Goal: Information Seeking & Learning: Learn about a topic

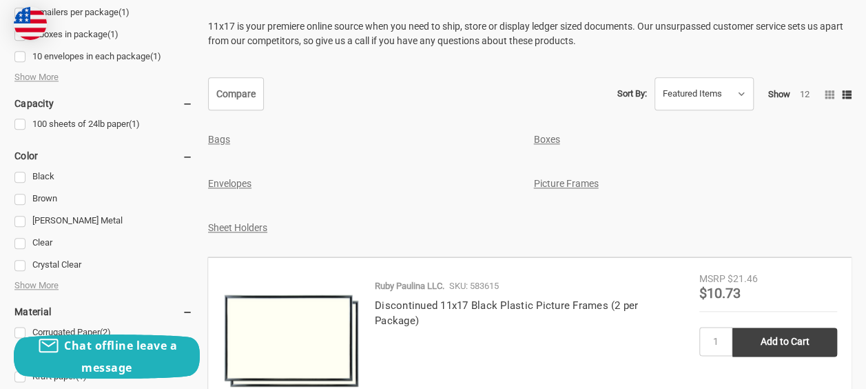
scroll to position [706, 0]
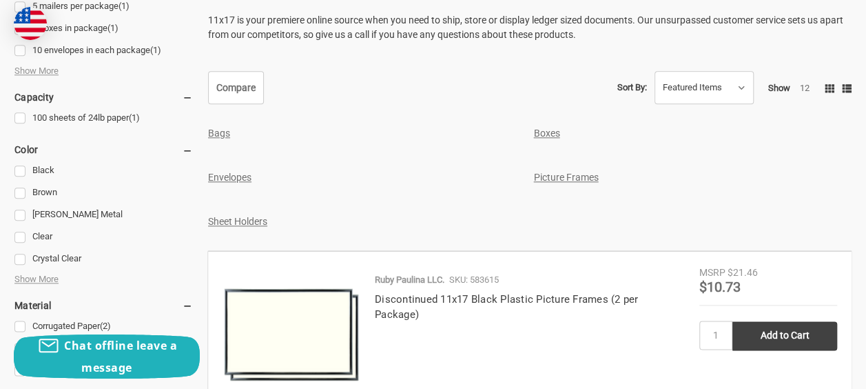
click at [825, 92] on use at bounding box center [830, 88] width 10 height 8
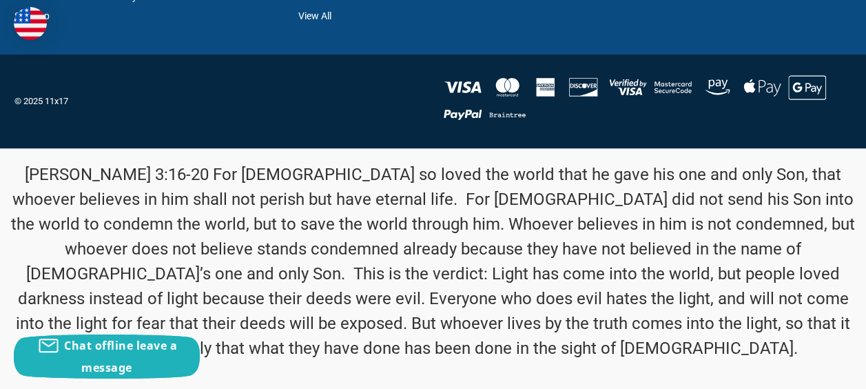
scroll to position [2911, 0]
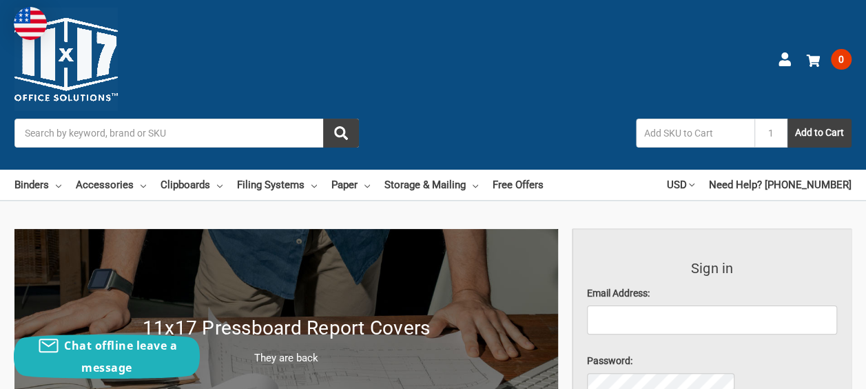
click at [636, 118] on input "text" at bounding box center [695, 132] width 118 height 29
type input "101002"
click at [787, 118] on button "Add to Cart" at bounding box center [819, 132] width 64 height 29
click at [247, 118] on input "Search" at bounding box center [186, 132] width 344 height 29
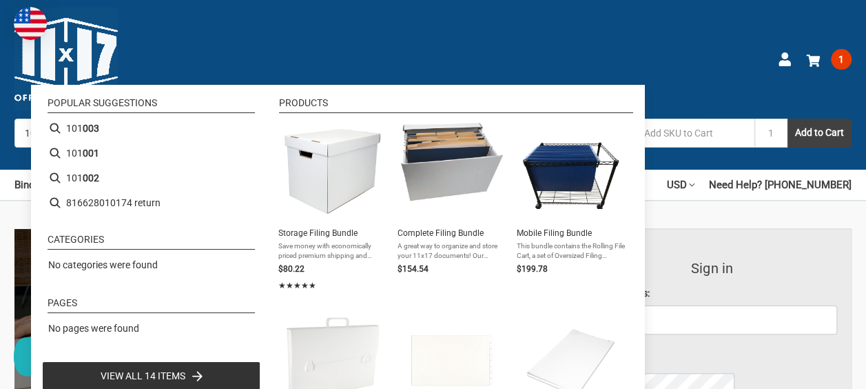
type input "101002"
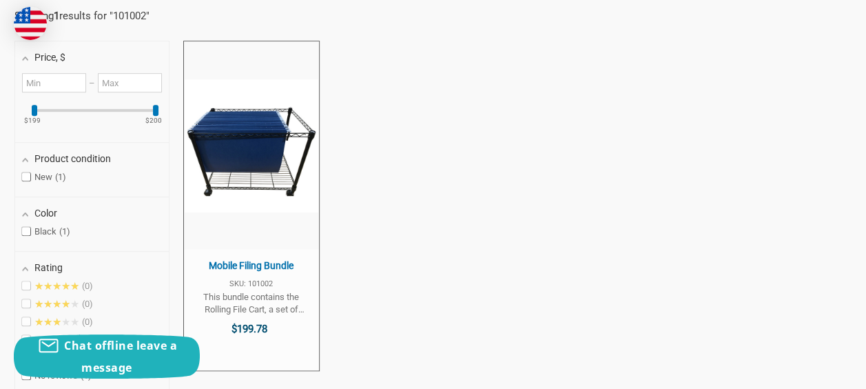
scroll to position [379, 0]
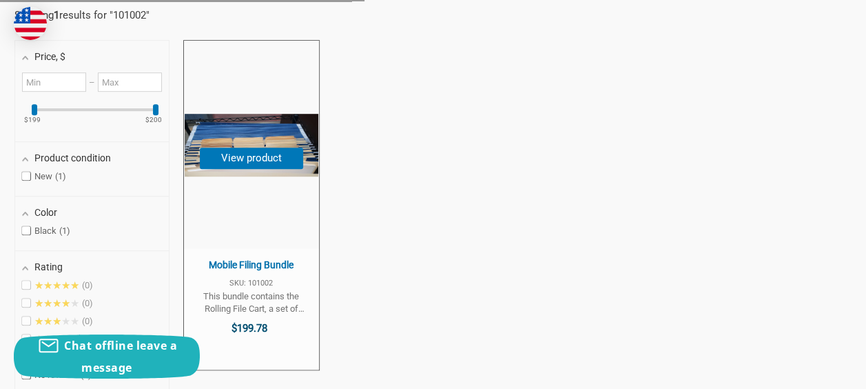
click at [305, 290] on span "This bundle contains the Rolling File Cart, a set of Oversized Filing Folders (…" at bounding box center [251, 302] width 121 height 25
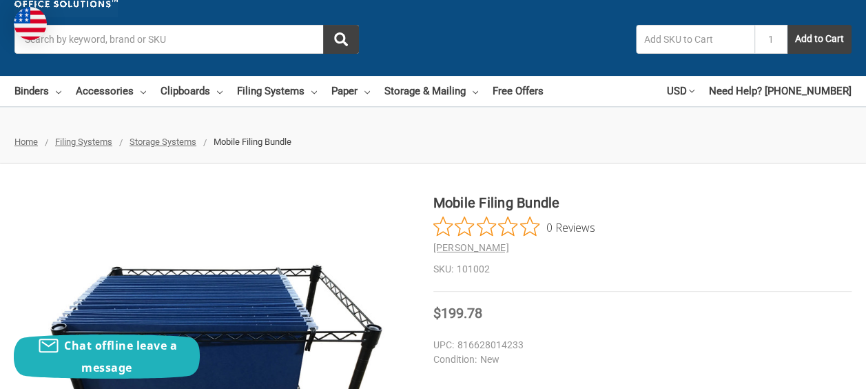
scroll to position [34, 0]
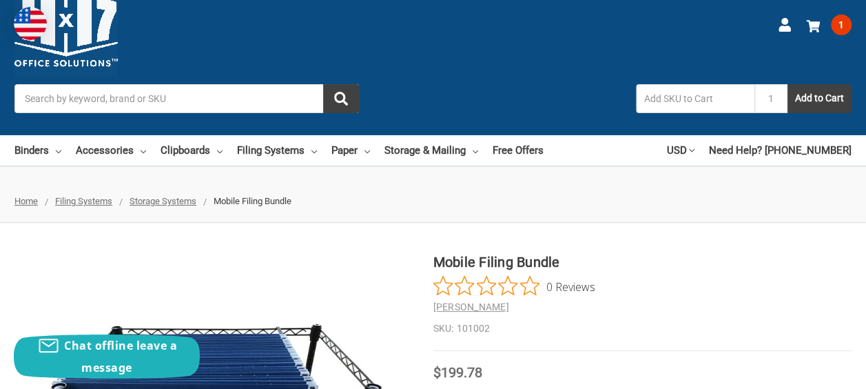
click at [196, 196] on span "Storage Systems" at bounding box center [163, 201] width 67 height 10
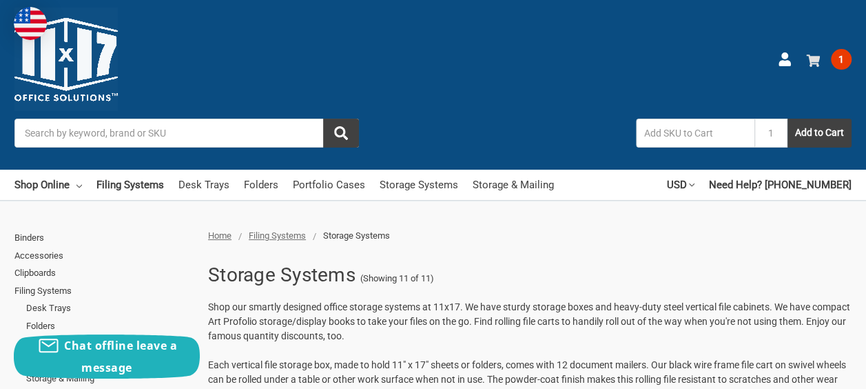
click at [831, 63] on span "1" at bounding box center [841, 59] width 21 height 21
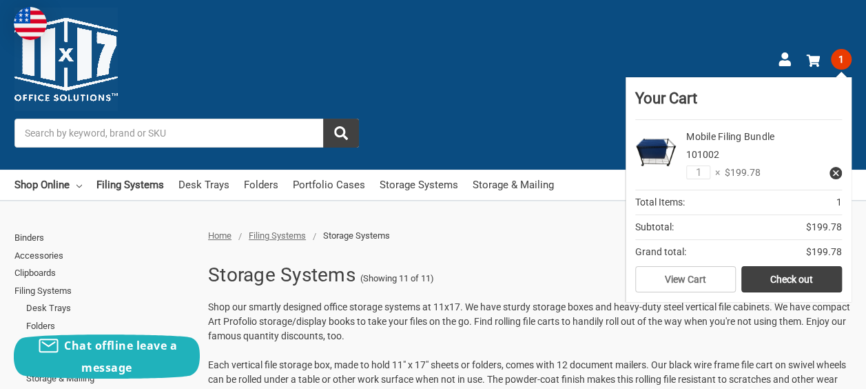
click at [840, 39] on div "Toggle menu Search 1 Add to Cart Account 1 Your Cart Your Cart Is Empty. Mobile…" at bounding box center [433, 84] width 866 height 169
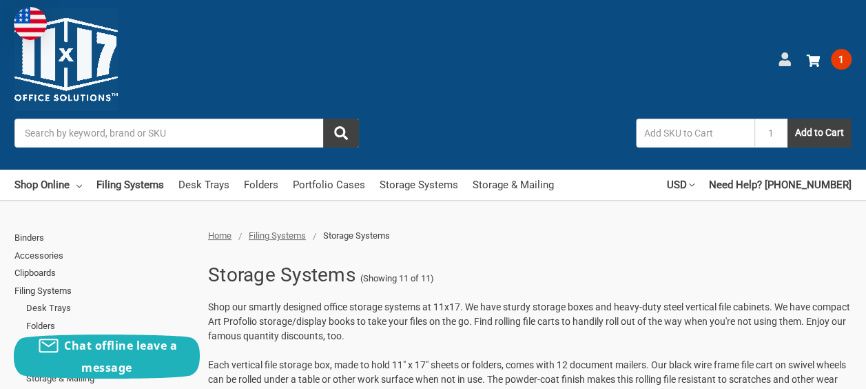
click at [778, 66] on icon at bounding box center [785, 59] width 14 height 14
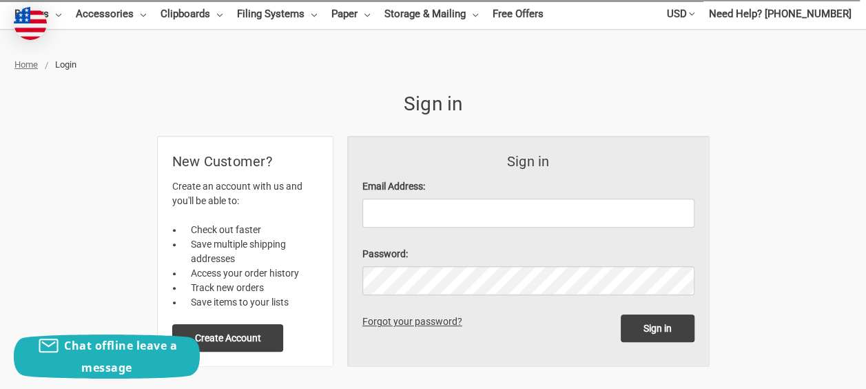
scroll to position [172, 0]
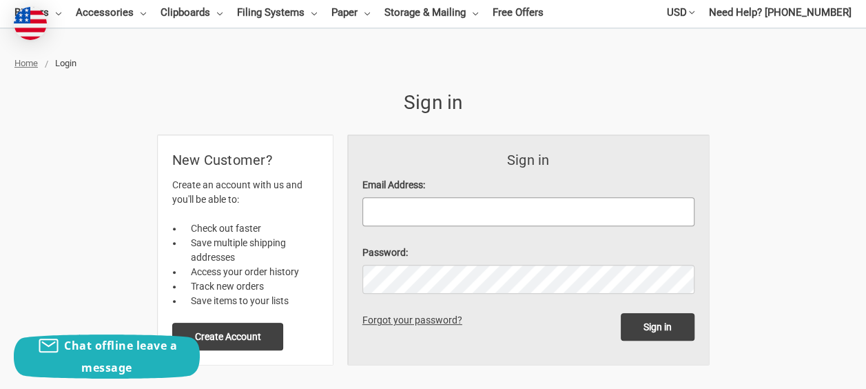
click at [400, 197] on input "Email Address:" at bounding box center [528, 211] width 332 height 29
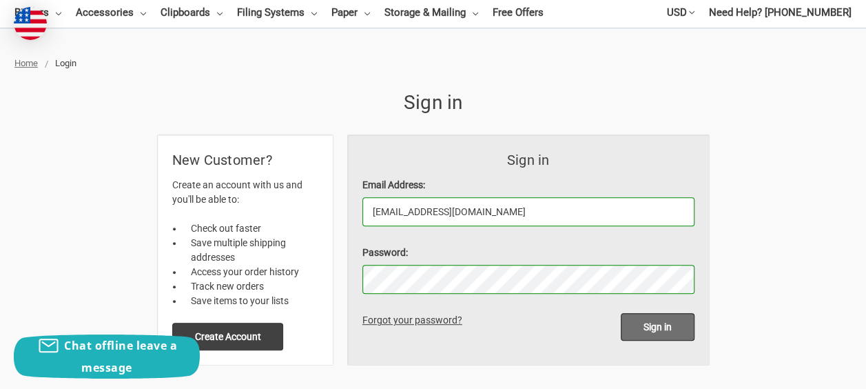
type input "[EMAIL_ADDRESS][DOMAIN_NAME]"
click at [667, 313] on input "Sign in" at bounding box center [658, 327] width 74 height 28
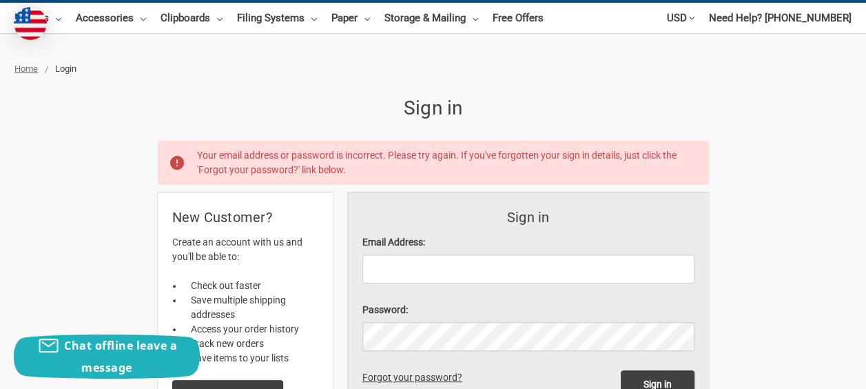
scroll to position [224, 0]
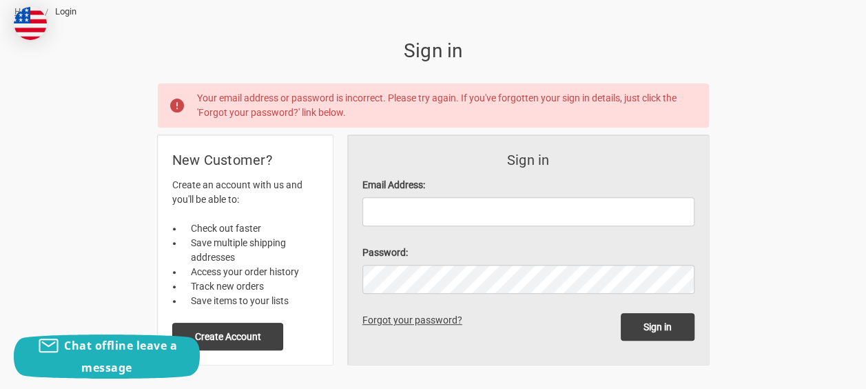
click at [404, 314] on link "Forgot your password?" at bounding box center [414, 319] width 105 height 11
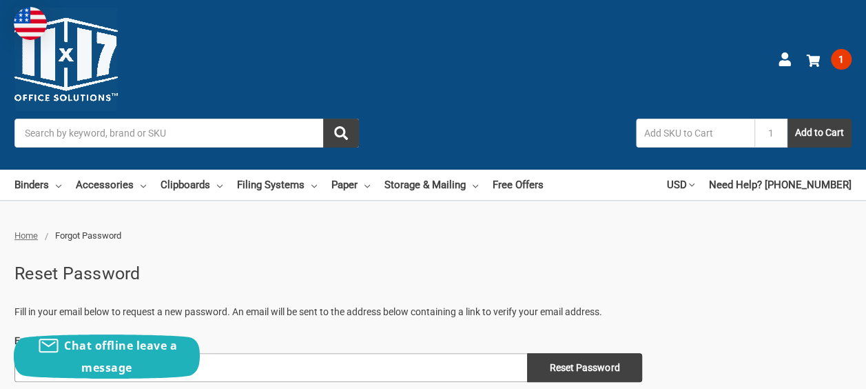
click at [178, 353] on input "Email Address" at bounding box center [270, 367] width 513 height 29
type input "[EMAIL_ADDRESS][DOMAIN_NAME]"
click at [527, 353] on input "Reset Password" at bounding box center [584, 367] width 115 height 29
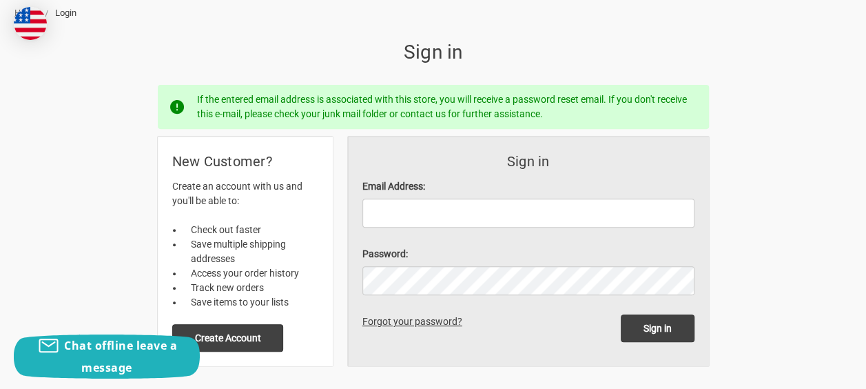
scroll to position [241, 0]
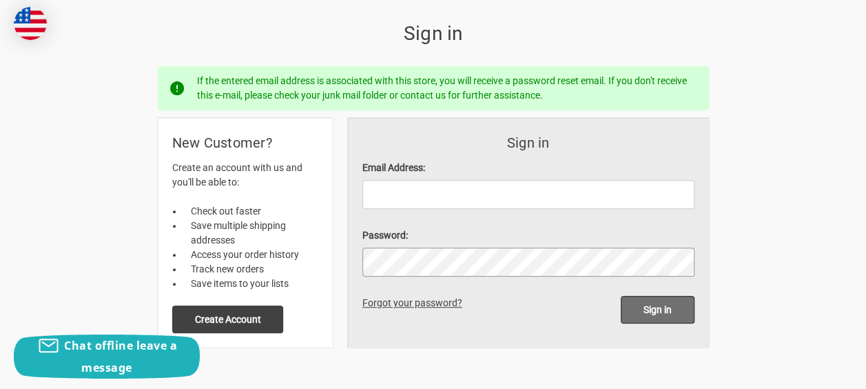
type input "[EMAIL_ADDRESS][DOMAIN_NAME]"
click at [653, 296] on input "Sign in" at bounding box center [658, 310] width 74 height 28
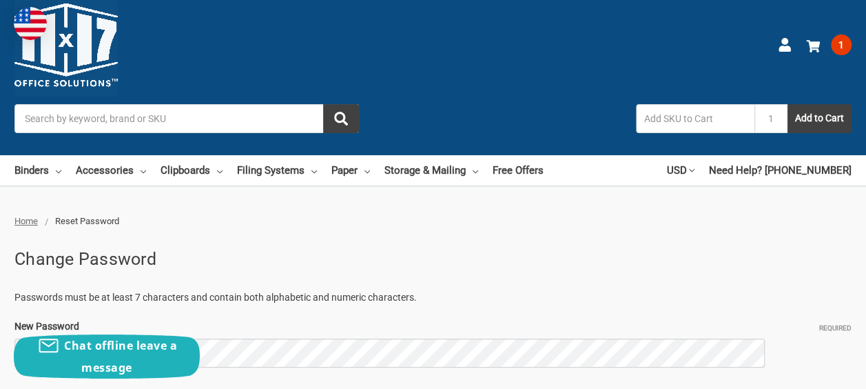
scroll to position [103, 0]
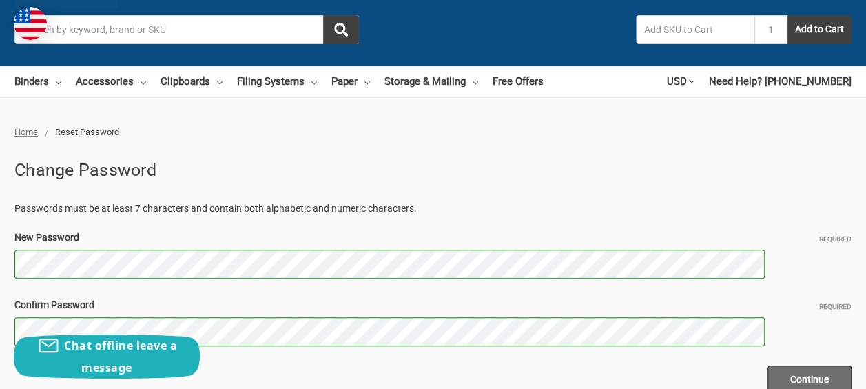
click at [774, 365] on input "Continue" at bounding box center [809, 379] width 84 height 28
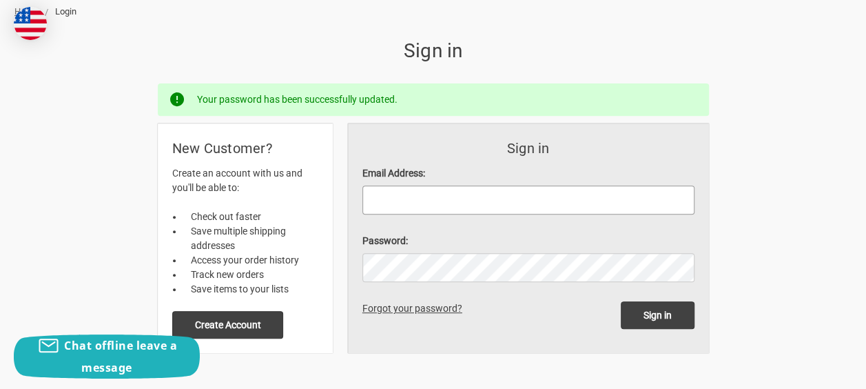
click at [402, 185] on input "Email Address:" at bounding box center [528, 199] width 332 height 29
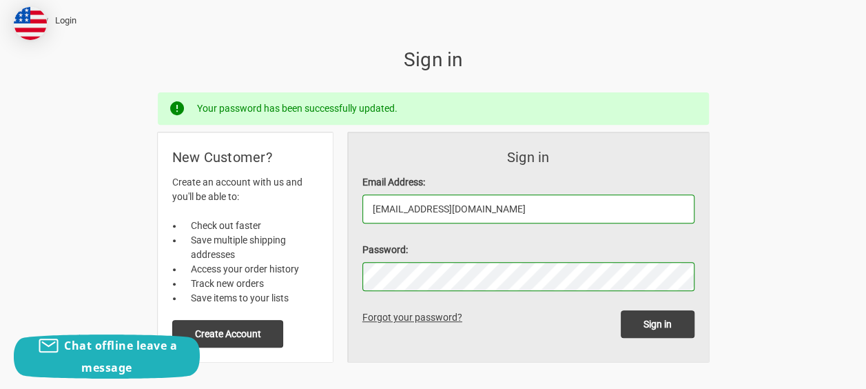
scroll to position [207, 0]
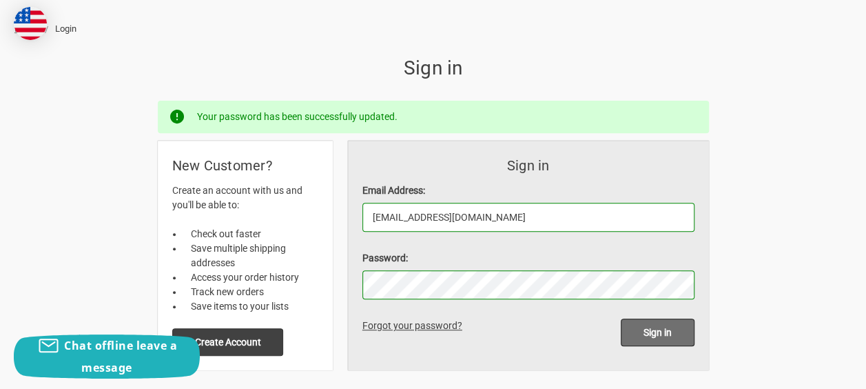
type input "[EMAIL_ADDRESS][DOMAIN_NAME]"
click at [666, 318] on input "Sign in" at bounding box center [658, 332] width 74 height 28
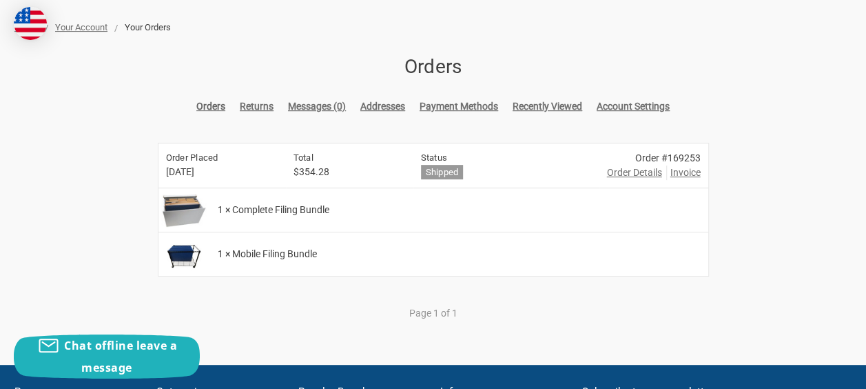
scroll to position [189, 0]
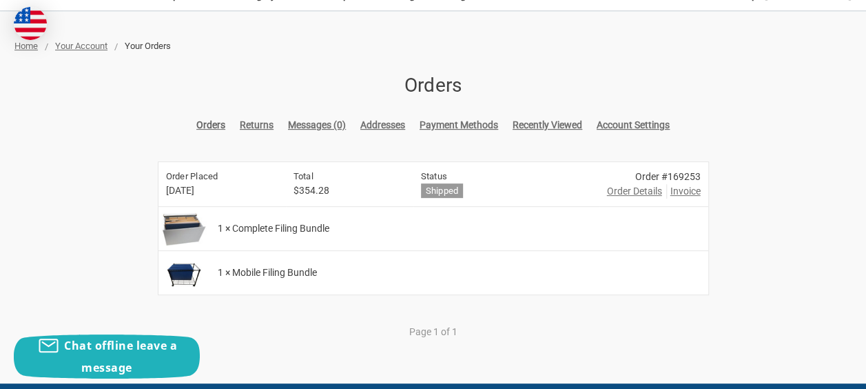
click at [634, 184] on span "Order Details" at bounding box center [634, 191] width 55 height 14
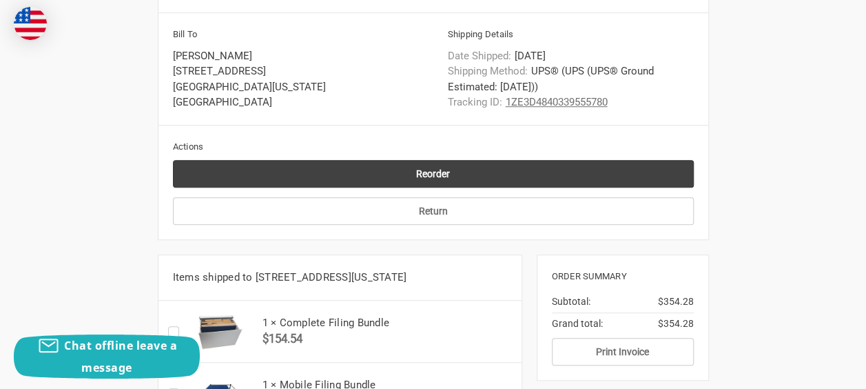
scroll to position [448, 0]
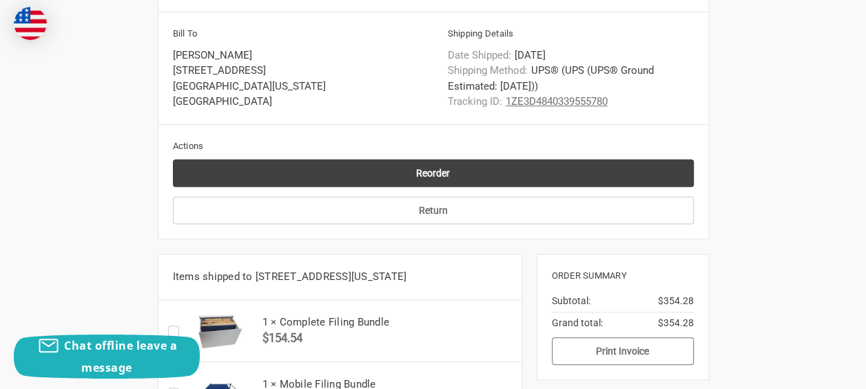
click at [626, 337] on button "Print Invoice" at bounding box center [623, 351] width 142 height 28
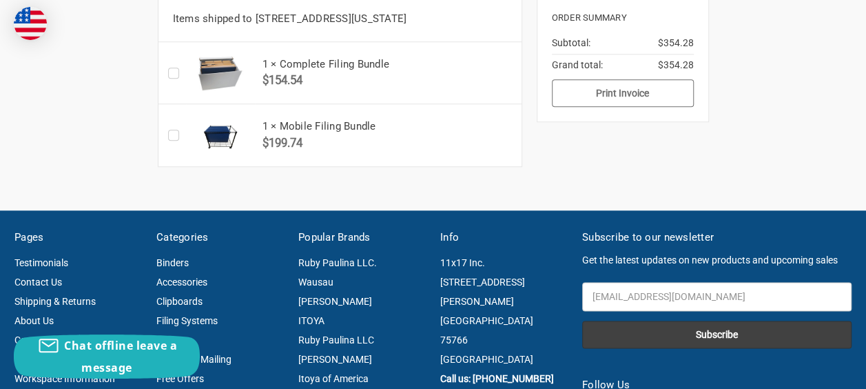
scroll to position [723, 0]
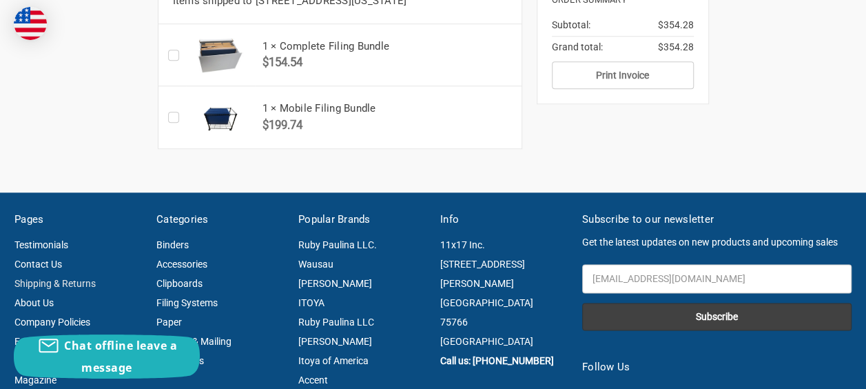
click at [96, 278] on link "Shipping & Returns" at bounding box center [54, 283] width 81 height 11
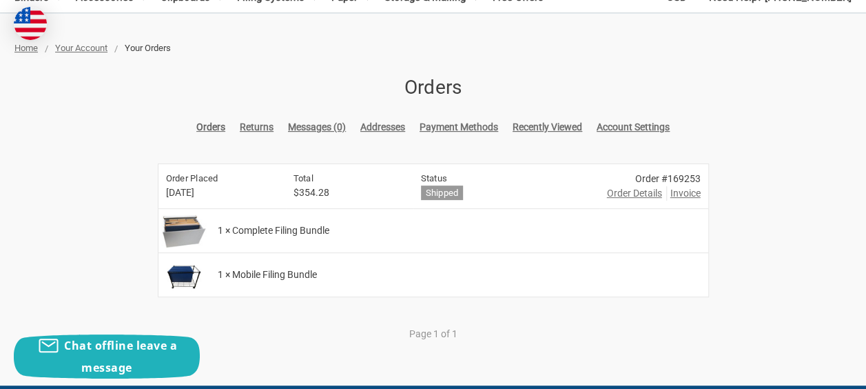
scroll to position [189, 0]
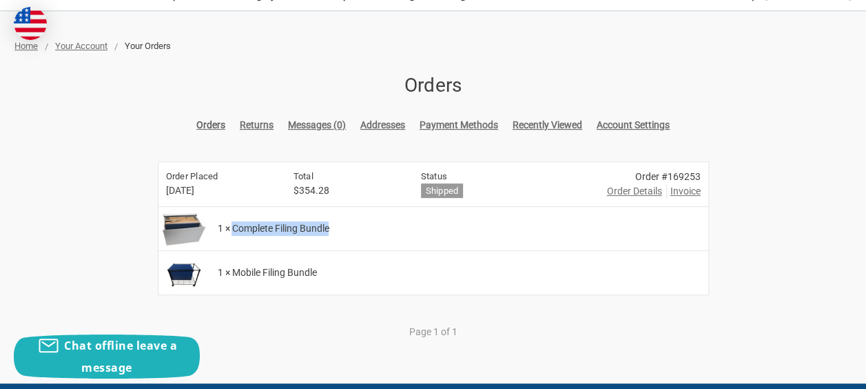
drag, startPoint x: 234, startPoint y: 187, endPoint x: 349, endPoint y: 194, distance: 115.3
click at [349, 207] on div "1 × Complete Filing Bundle" at bounding box center [459, 228] width 498 height 43
drag, startPoint x: 349, startPoint y: 194, endPoint x: 296, endPoint y: 190, distance: 53.2
copy span "Complete Filing Bundle"
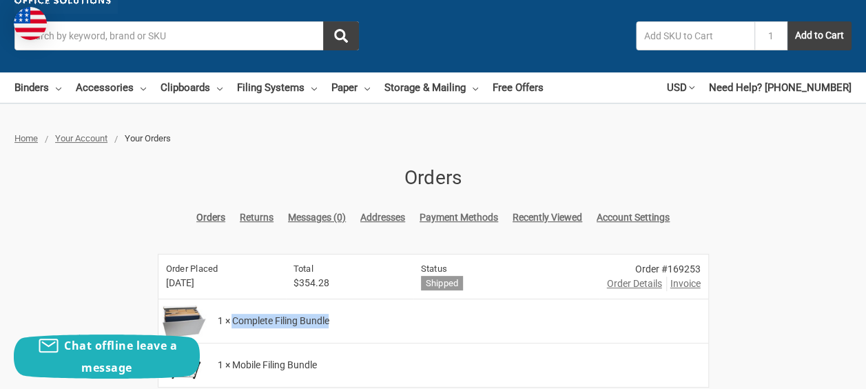
scroll to position [0, 0]
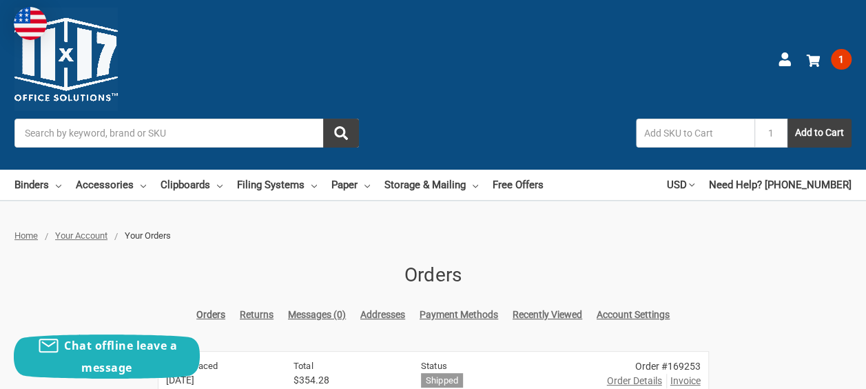
click at [209, 118] on input "Search" at bounding box center [186, 132] width 344 height 29
paste input "Complete Filing Bundle"
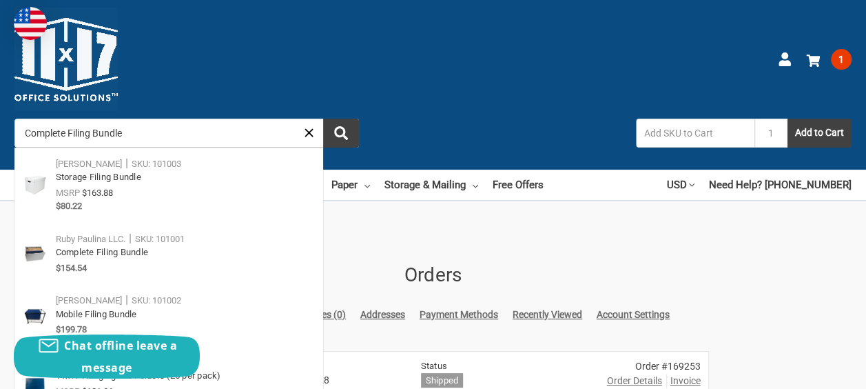
type input "Complete Filing Bundle"
click at [323, 118] on button "submit" at bounding box center [341, 132] width 36 height 29
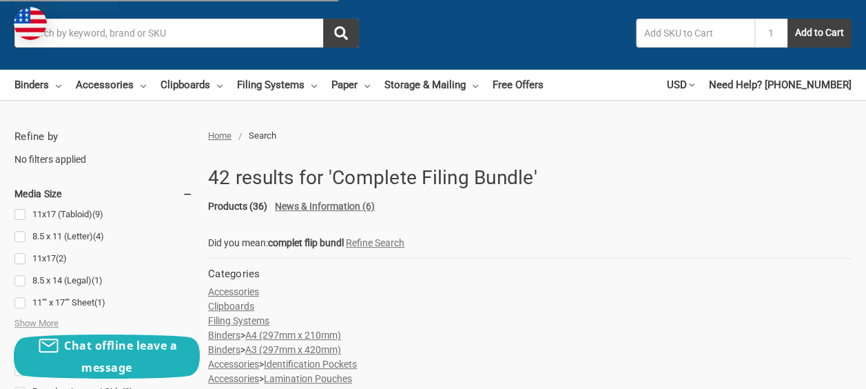
scroll to position [207, 0]
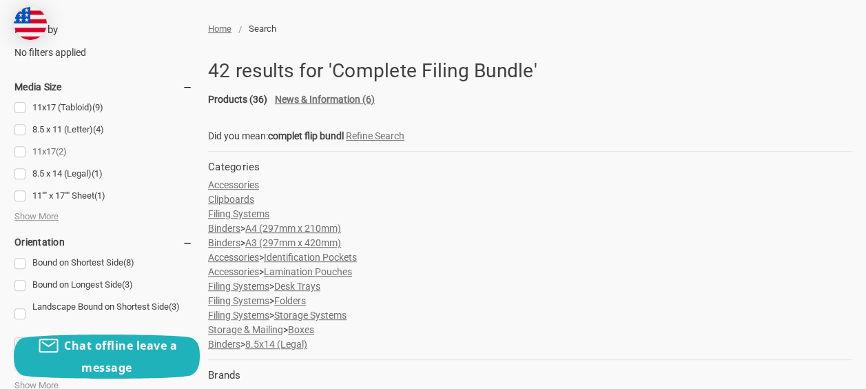
click at [65, 143] on link "11x17 (2)" at bounding box center [103, 152] width 178 height 19
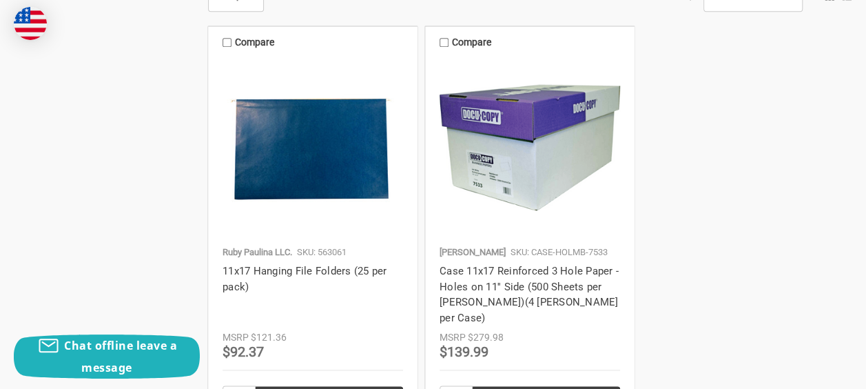
scroll to position [672, 0]
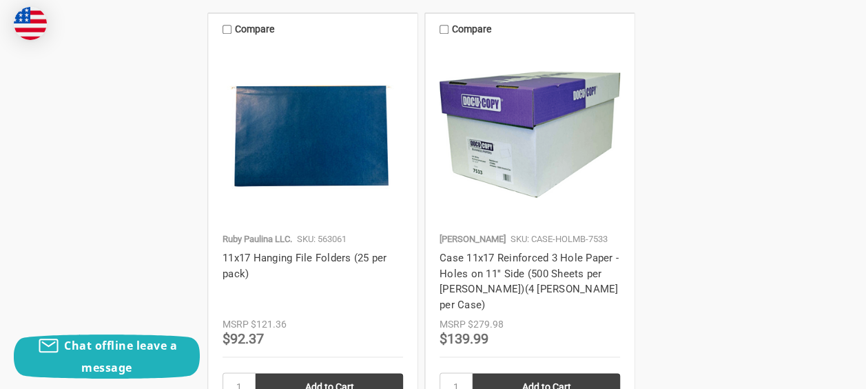
click at [0, 0] on icon at bounding box center [0, 0] width 0 height 0
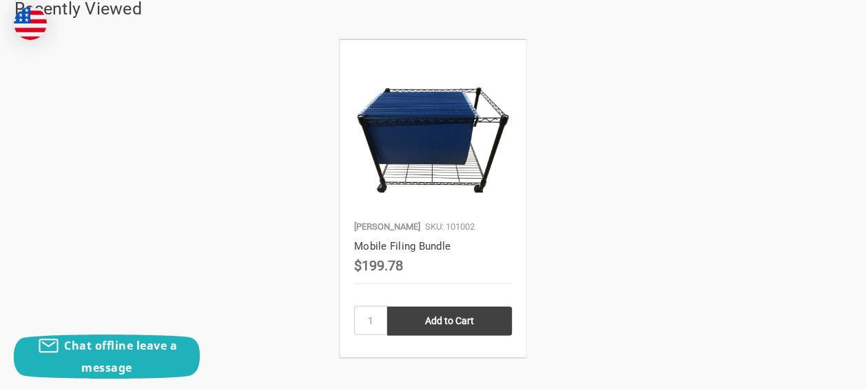
scroll to position [1171, 0]
click at [401, 240] on link "Mobile Filing Bundle" at bounding box center [402, 246] width 96 height 12
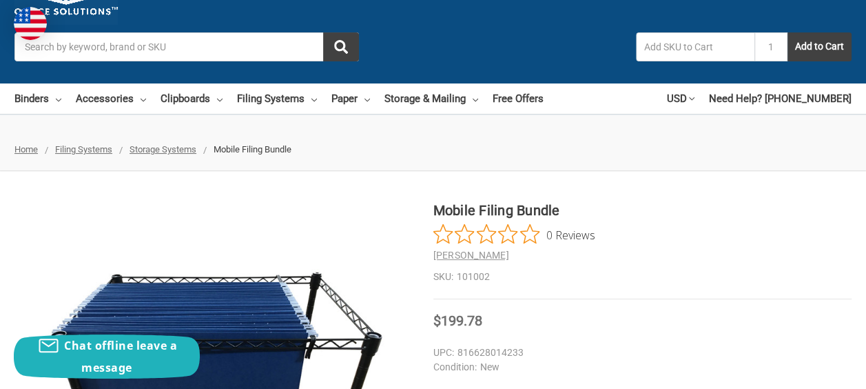
click at [196, 144] on span "Storage Systems" at bounding box center [163, 149] width 67 height 10
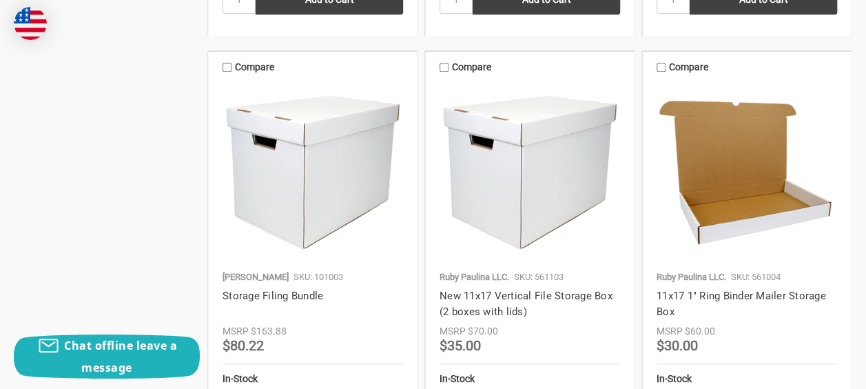
scroll to position [896, 0]
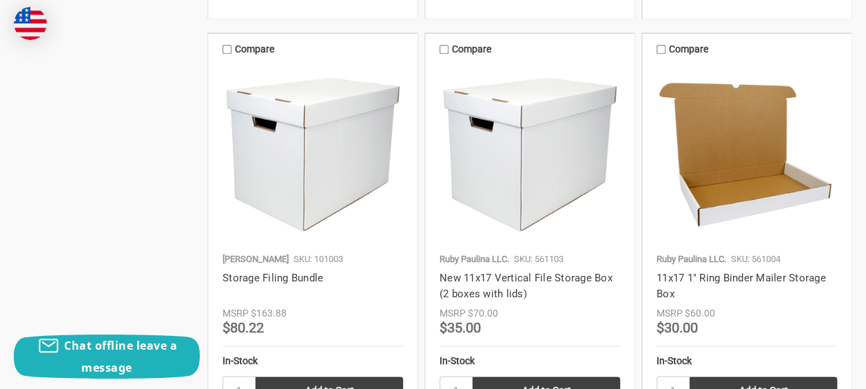
click at [403, 110] on img at bounding box center [313, 154] width 181 height 181
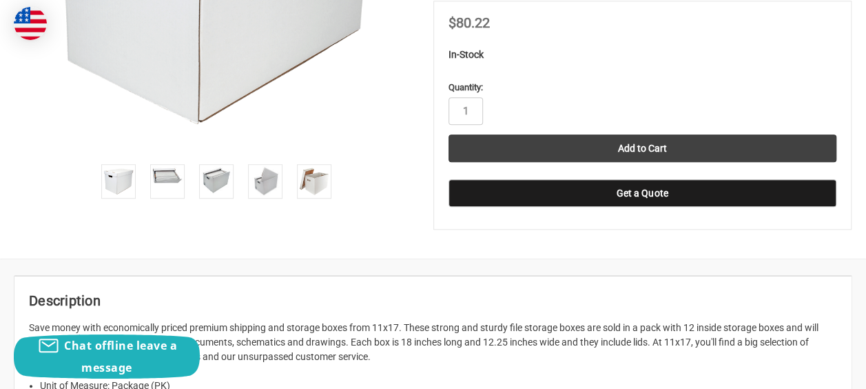
scroll to position [499, 0]
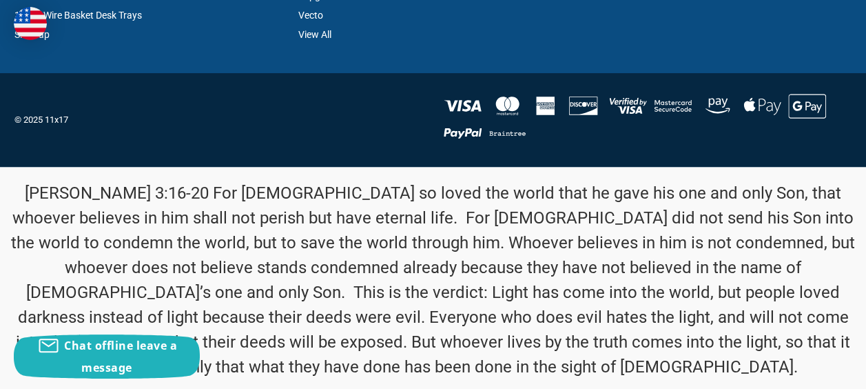
scroll to position [2825, 0]
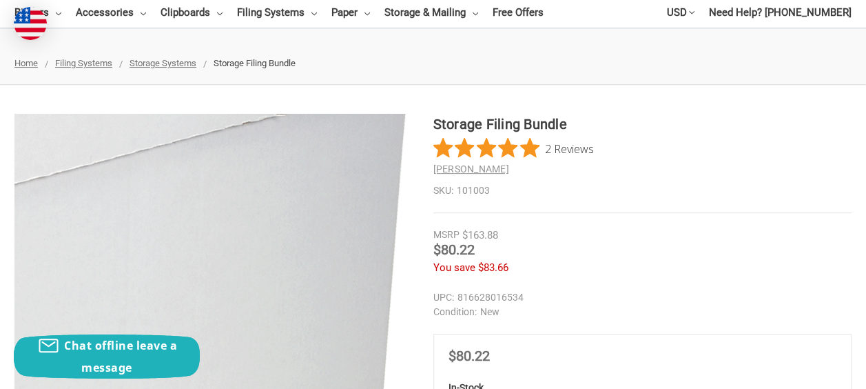
click at [262, 169] on img at bounding box center [10, 323] width 882 height 882
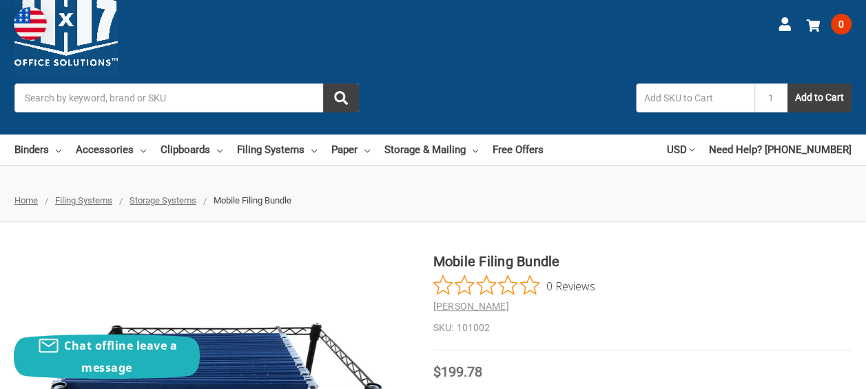
scroll to position [17, 0]
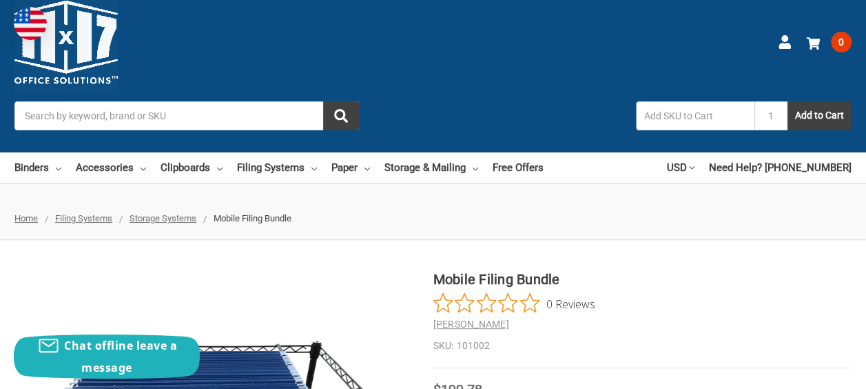
click at [196, 213] on span "Storage Systems" at bounding box center [163, 218] width 67 height 10
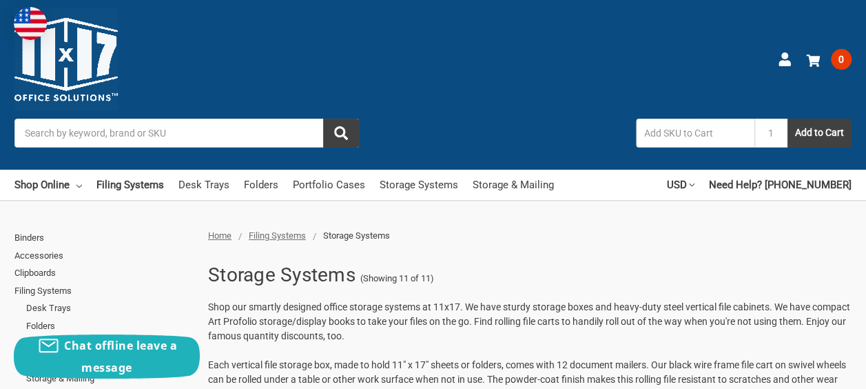
click at [227, 118] on input "Search" at bounding box center [186, 132] width 344 height 29
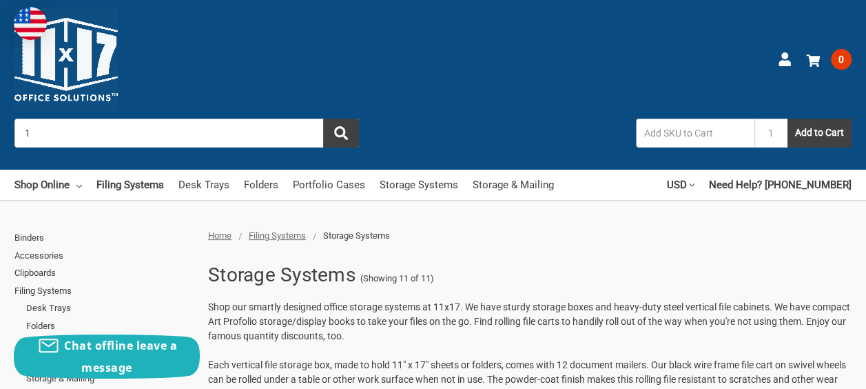
click at [207, 118] on input "1" at bounding box center [186, 132] width 344 height 29
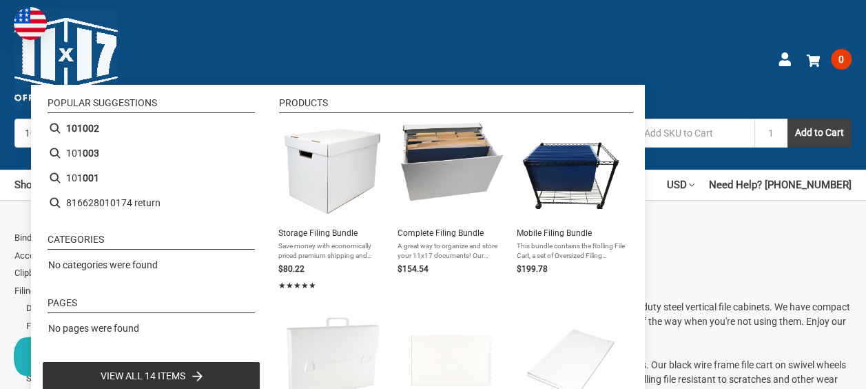
type input "101001"
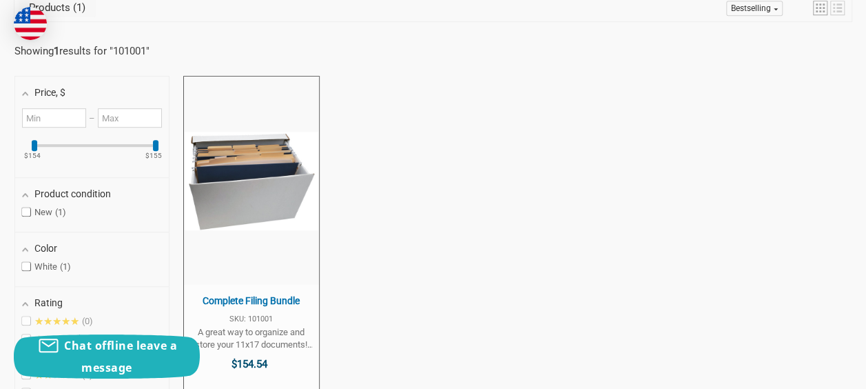
scroll to position [362, 0]
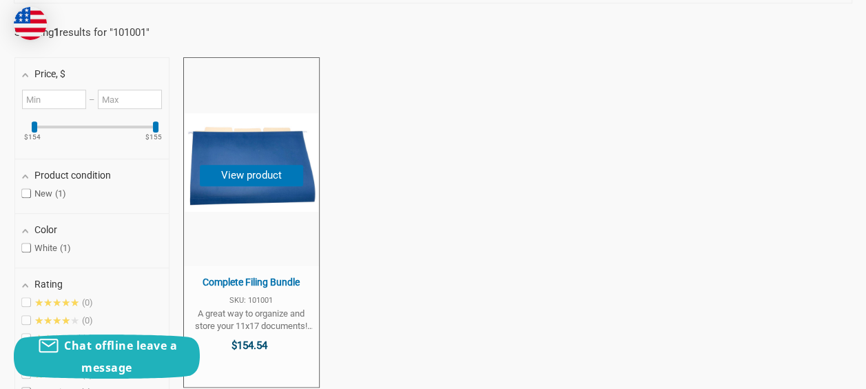
click at [305, 296] on span "SKU: 101001" at bounding box center [251, 300] width 121 height 8
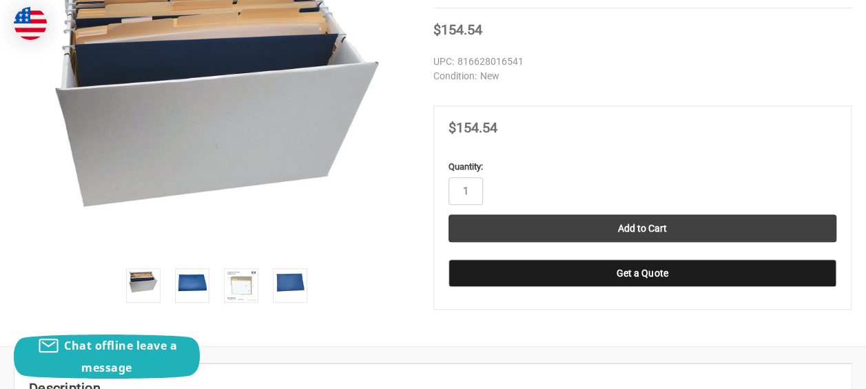
scroll to position [379, 0]
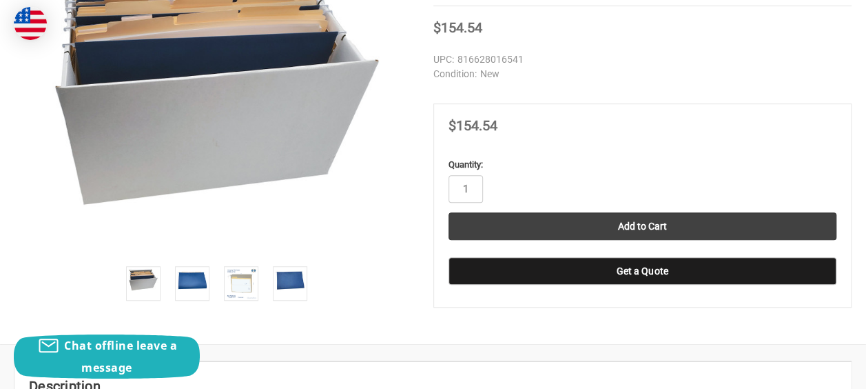
drag, startPoint x: 569, startPoint y: 234, endPoint x: 357, endPoint y: 254, distance: 213.2
drag, startPoint x: 357, startPoint y: 254, endPoint x: 589, endPoint y: 231, distance: 233.3
copy div "1 Storage Box with Lid, 25 Hanging File Folders, 25 Plastic Tabs with 42 paper …"
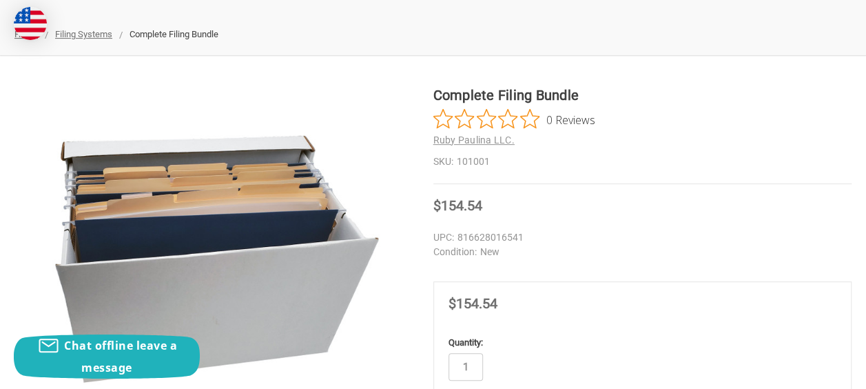
scroll to position [172, 0]
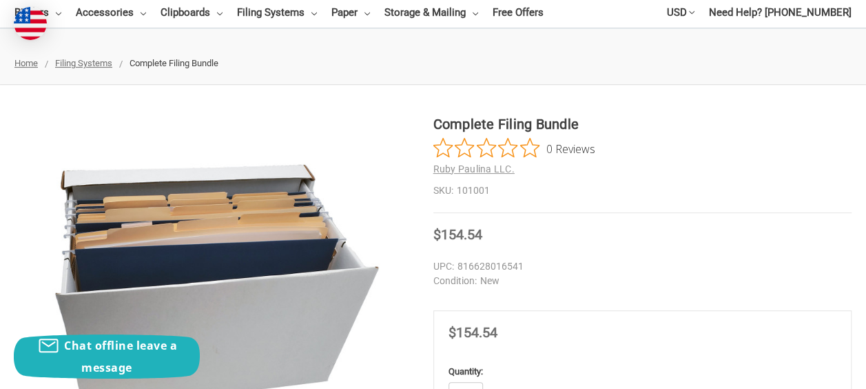
drag, startPoint x: 102, startPoint y: 80, endPoint x: 291, endPoint y: 124, distance: 194.5
click at [291, 124] on div at bounding box center [216, 310] width 404 height 393
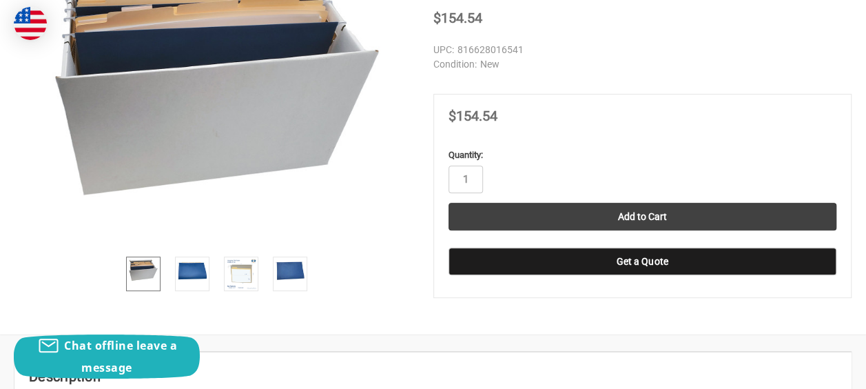
scroll to position [396, 0]
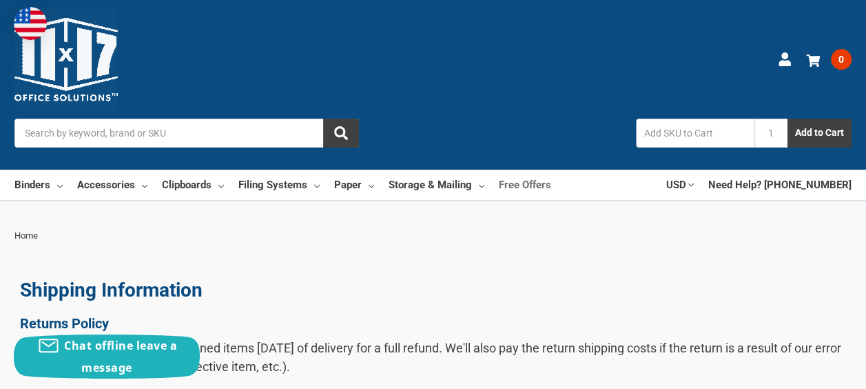
click at [551, 169] on link "Free Offers" at bounding box center [525, 184] width 52 height 30
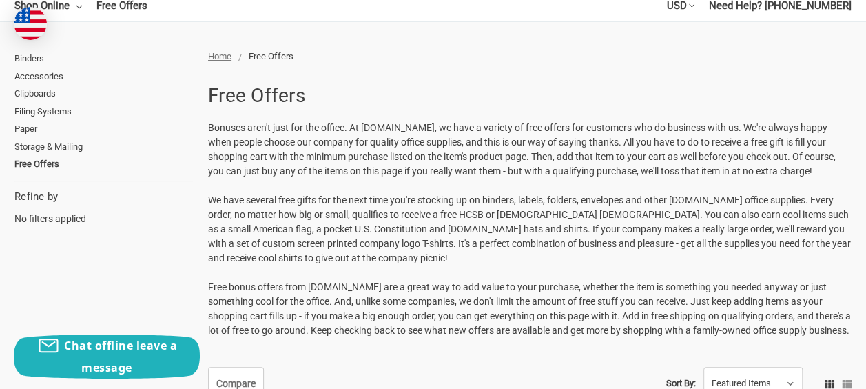
scroll to position [189, 0]
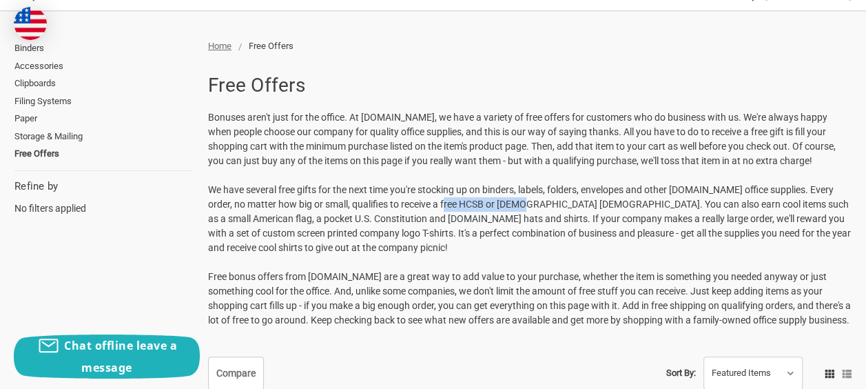
drag, startPoint x: 571, startPoint y: 181, endPoint x: 650, endPoint y: 178, distance: 79.3
click at [650, 178] on p "Bonuses aren't just for the office. At 11x17.com, we have a variety of free off…" at bounding box center [529, 218] width 643 height 217
copy p "HCSB or ESV Bible"
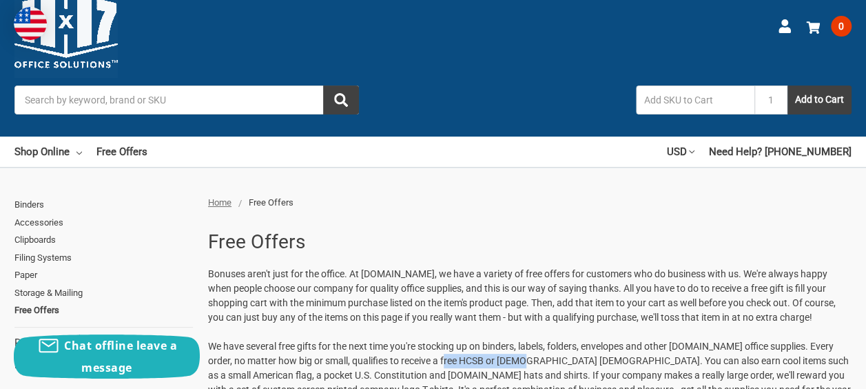
scroll to position [34, 0]
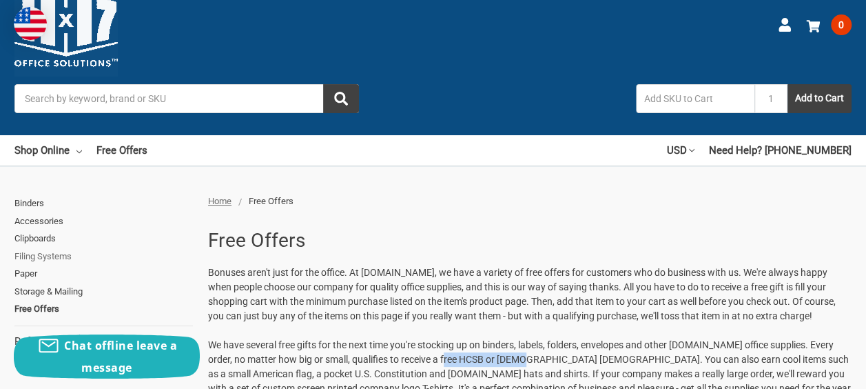
click at [99, 247] on link "Filing Systems" at bounding box center [103, 256] width 178 height 18
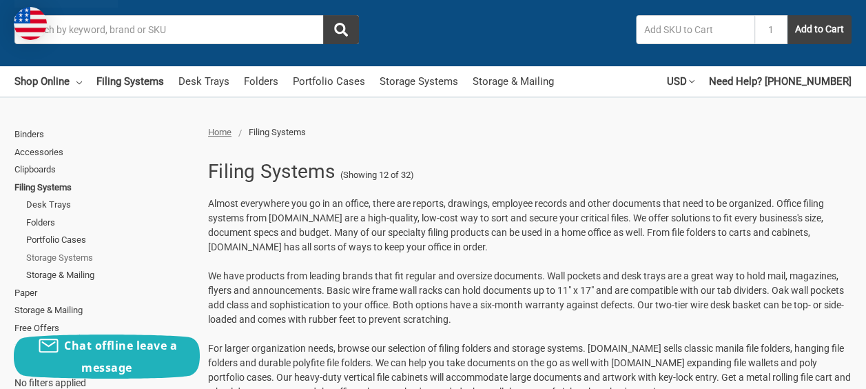
click at [98, 249] on link "Storage Systems" at bounding box center [109, 258] width 167 height 18
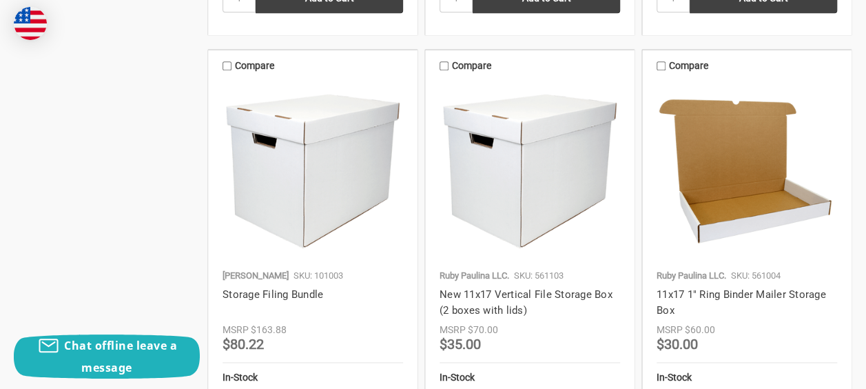
scroll to position [896, 0]
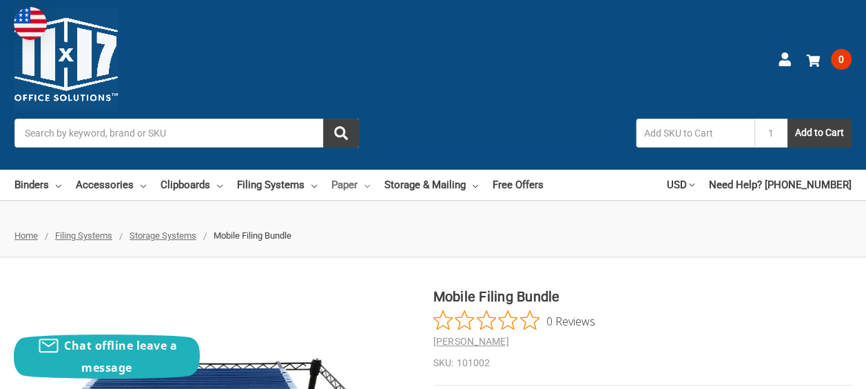
click at [370, 183] on icon at bounding box center [367, 186] width 6 height 6
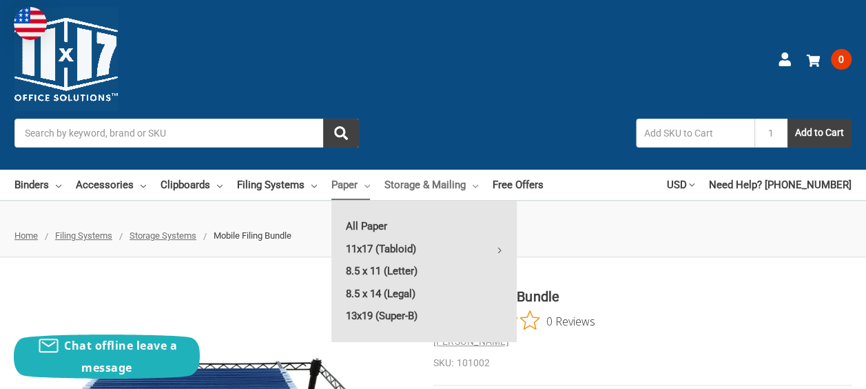
click at [478, 169] on link "Storage & Mailing" at bounding box center [431, 184] width 94 height 30
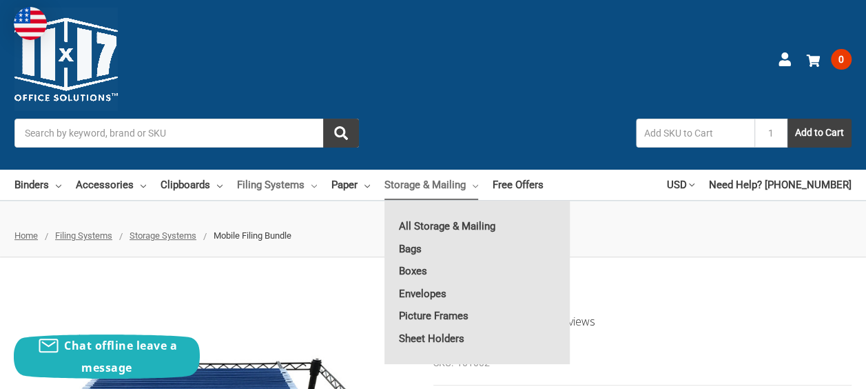
click at [317, 169] on link "Filing Systems" at bounding box center [277, 184] width 80 height 30
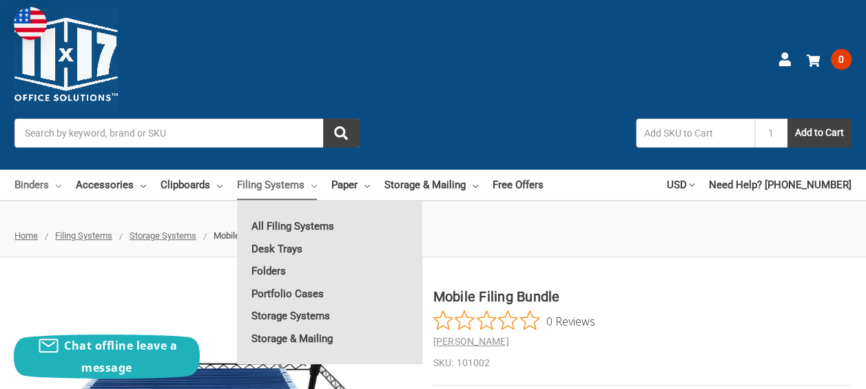
click at [61, 169] on link "Binders" at bounding box center [37, 184] width 47 height 30
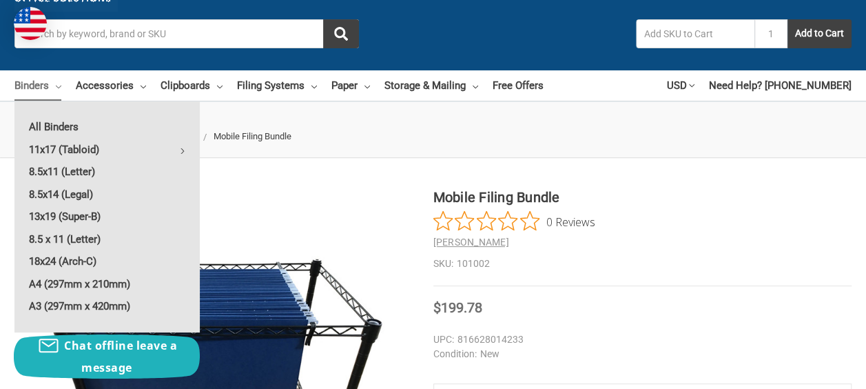
scroll to position [103, 0]
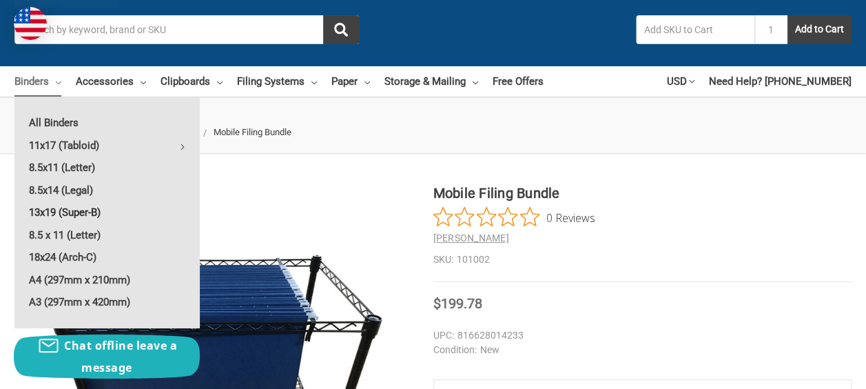
click at [95, 201] on link "13x19 (Super-B)" at bounding box center [106, 212] width 185 height 22
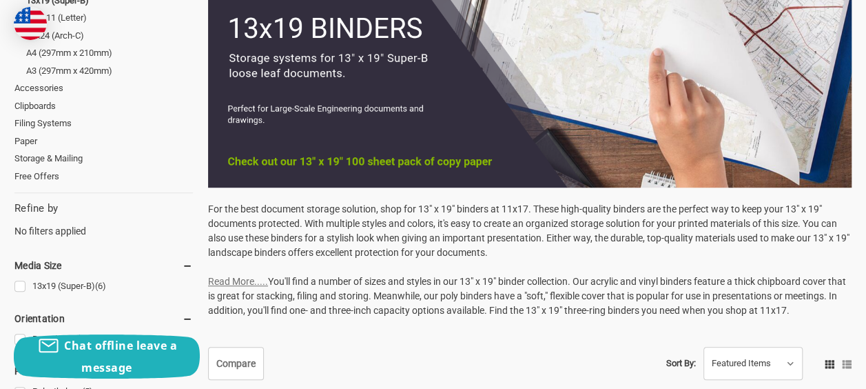
scroll to position [327, 0]
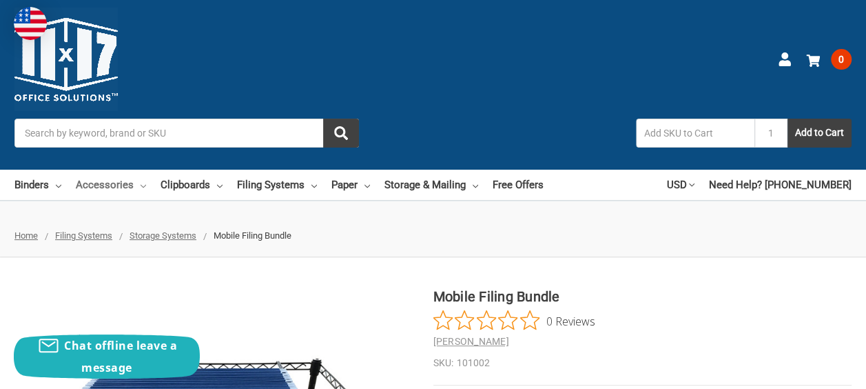
click at [146, 169] on link "Accessories" at bounding box center [111, 184] width 70 height 30
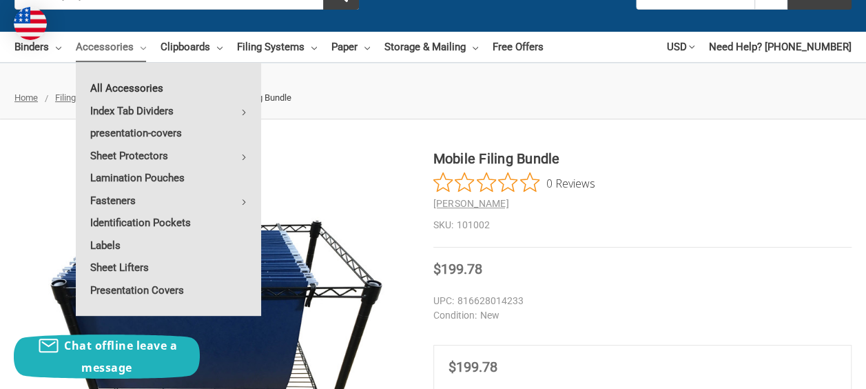
scroll to position [155, 0]
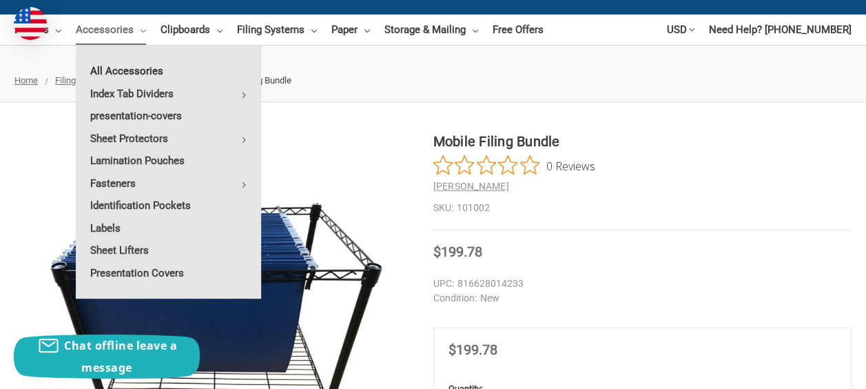
click at [178, 45] on ul "All Accessories Index Tab Dividers All Index Tab Dividers 11x17 (Tabloid) 8.5x1…" at bounding box center [168, 171] width 185 height 253
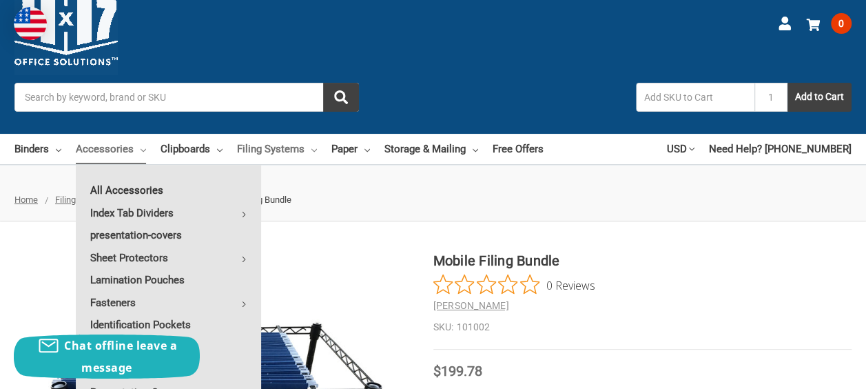
scroll to position [34, 0]
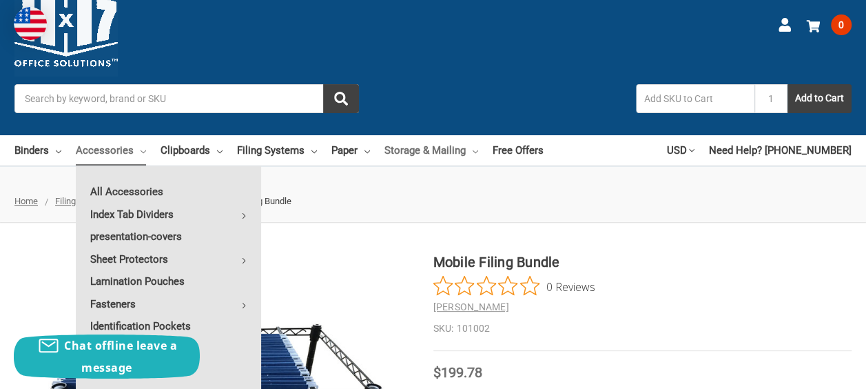
click at [478, 150] on use at bounding box center [476, 151] width 6 height 3
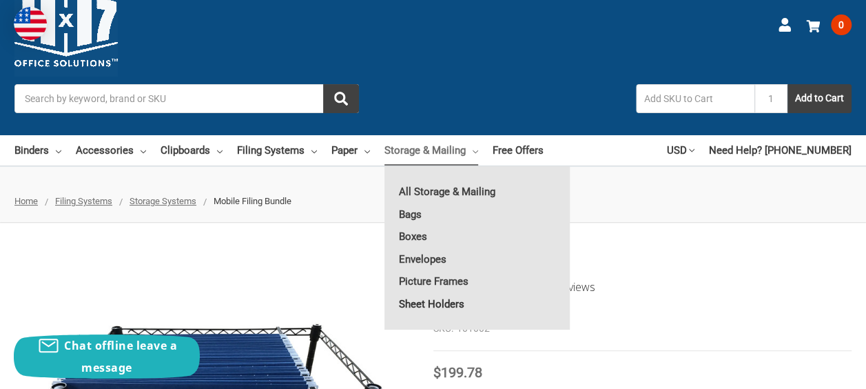
click at [491, 293] on link "Sheet Holders" at bounding box center [476, 304] width 185 height 22
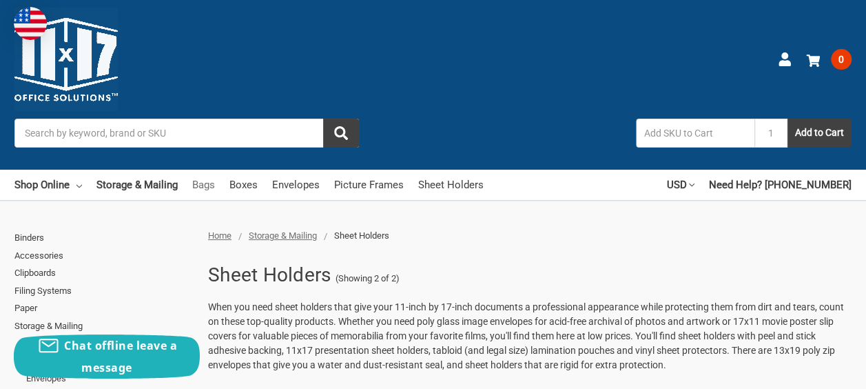
click at [215, 169] on link "Bags" at bounding box center [203, 184] width 23 height 30
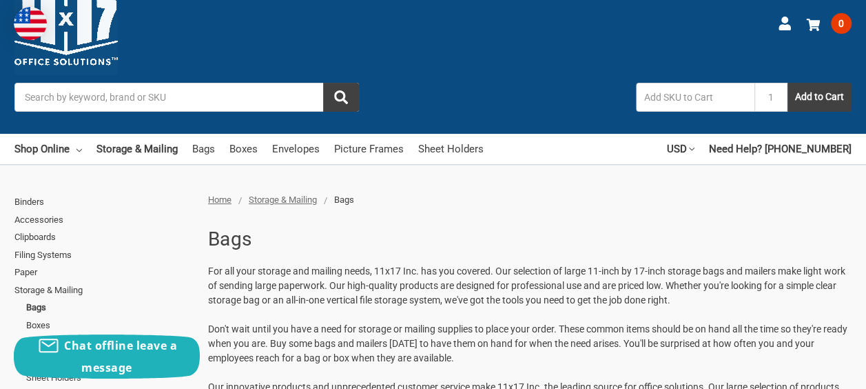
scroll to position [34, 0]
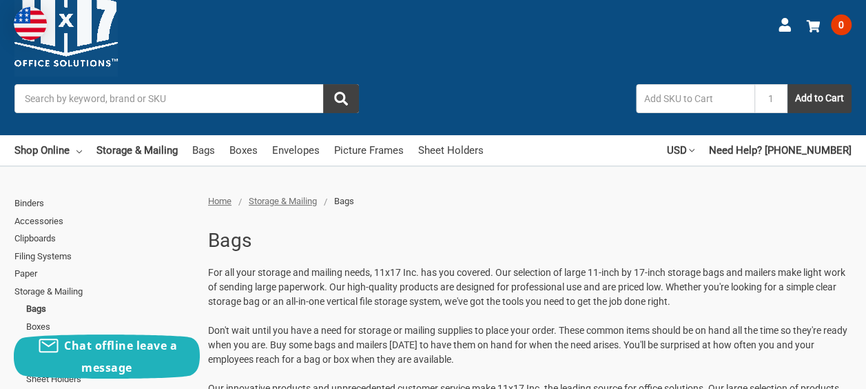
click at [225, 84] on input "Search" at bounding box center [186, 98] width 344 height 29
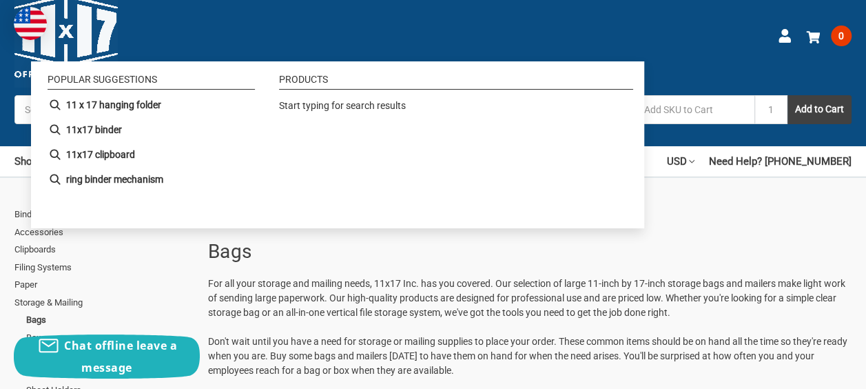
scroll to position [17, 0]
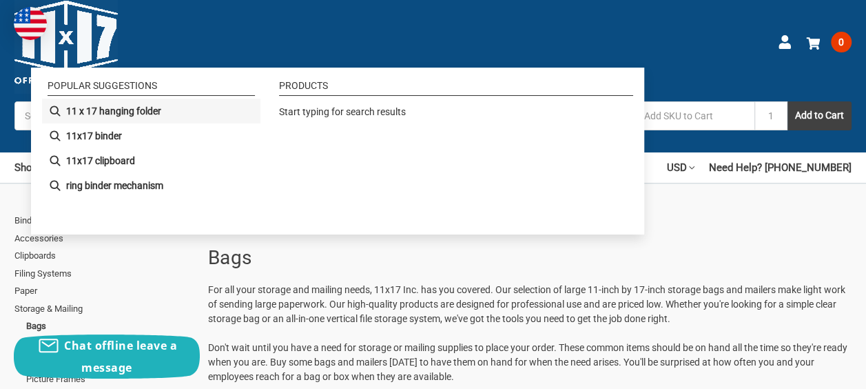
click at [141, 111] on b "11 x 17 hanging folder" at bounding box center [113, 111] width 95 height 14
type input "11 x 17 hanging folder"
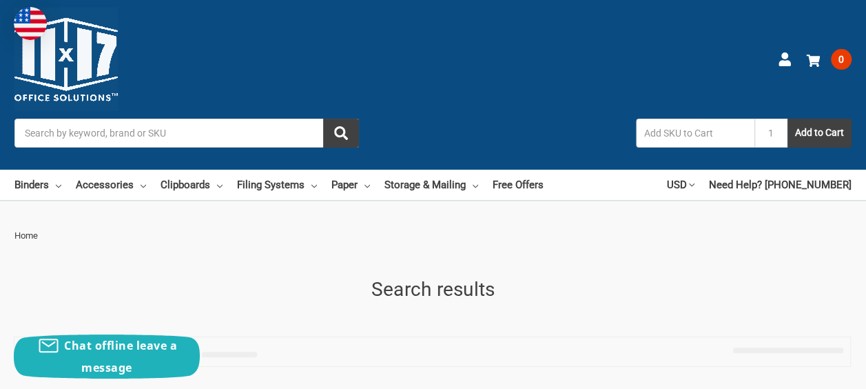
type input "11 x 17 hanging folder"
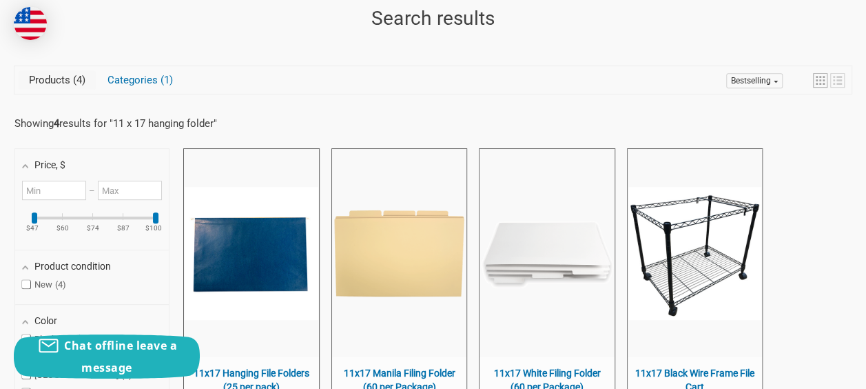
scroll to position [362, 0]
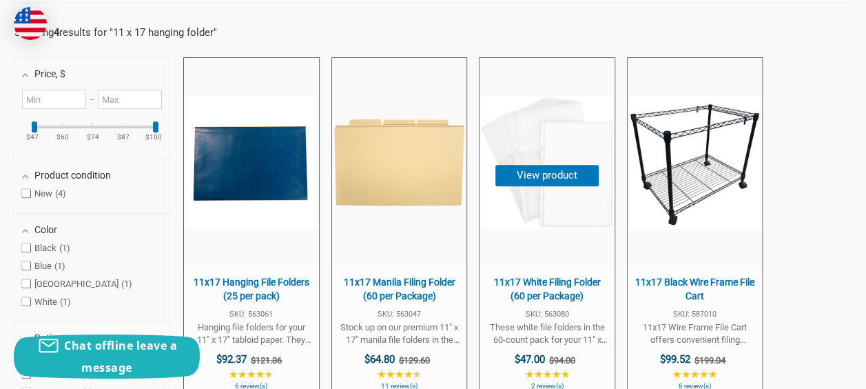
click at [600, 276] on span "11x17 White Filing Folder (60 per Package)" at bounding box center [546, 289] width 121 height 27
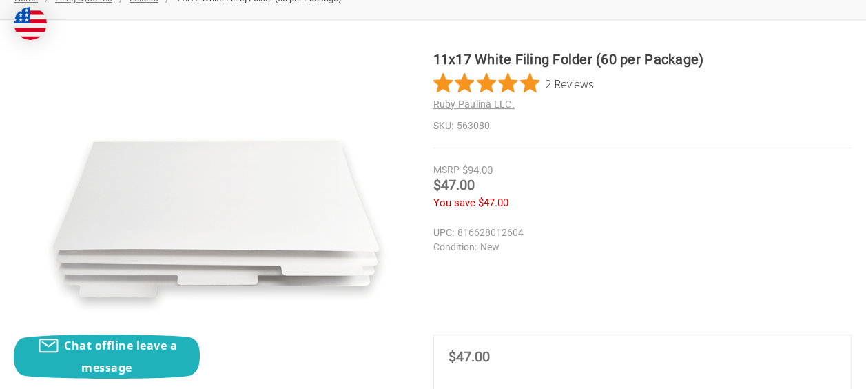
scroll to position [258, 0]
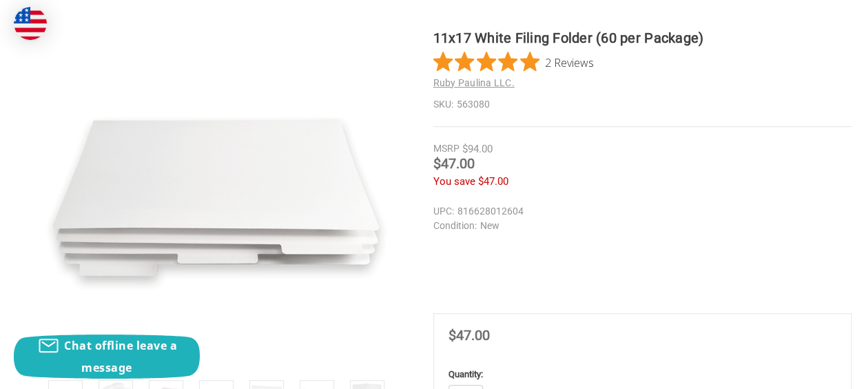
click at [302, 342] on img at bounding box center [317, 357] width 30 height 30
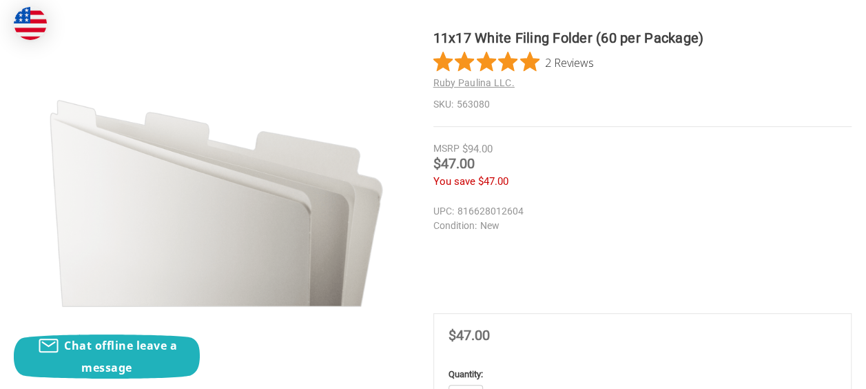
click at [251, 342] on img at bounding box center [266, 357] width 30 height 30
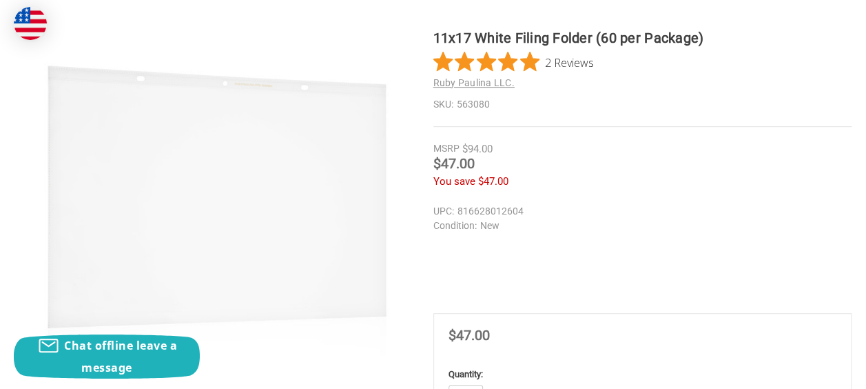
click at [201, 342] on img at bounding box center [216, 357] width 30 height 30
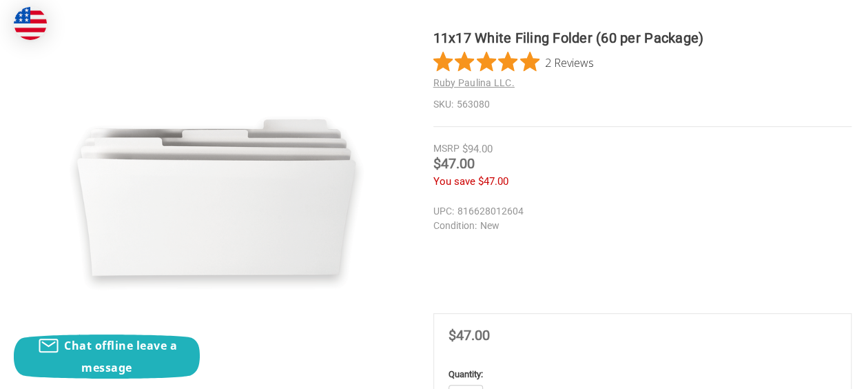
click at [151, 342] on img at bounding box center [166, 357] width 30 height 30
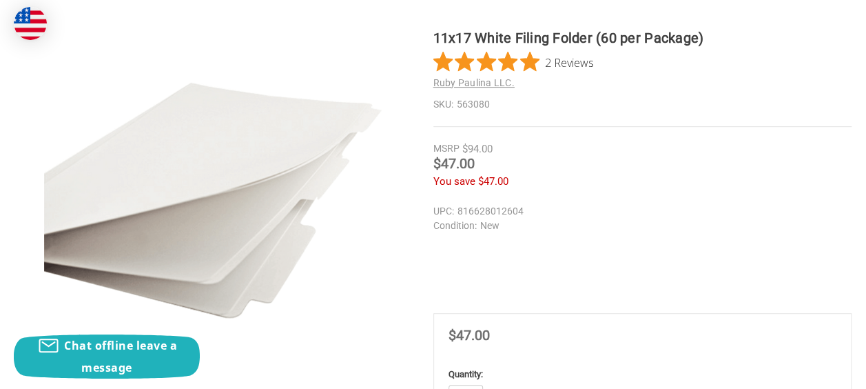
click at [101, 342] on img at bounding box center [116, 357] width 30 height 30
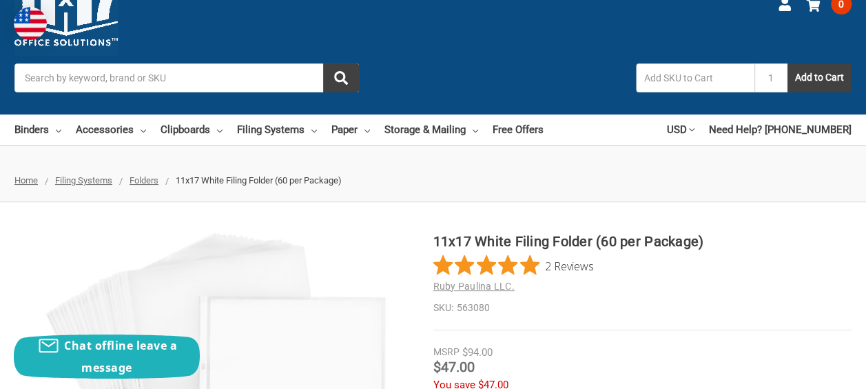
scroll to position [0, 0]
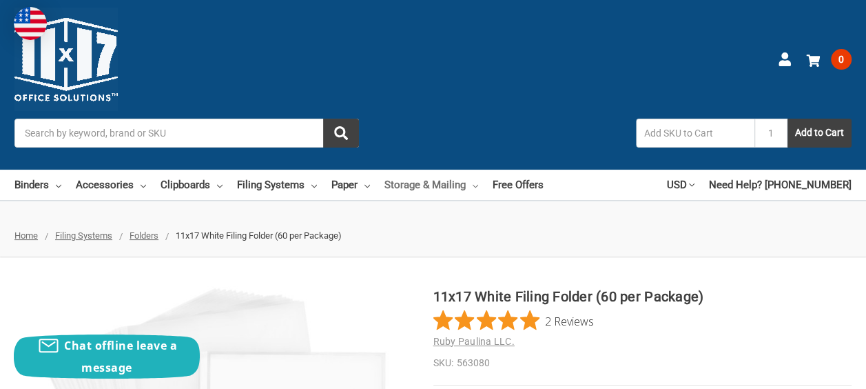
click at [478, 169] on link "Storage & Mailing" at bounding box center [431, 184] width 94 height 30
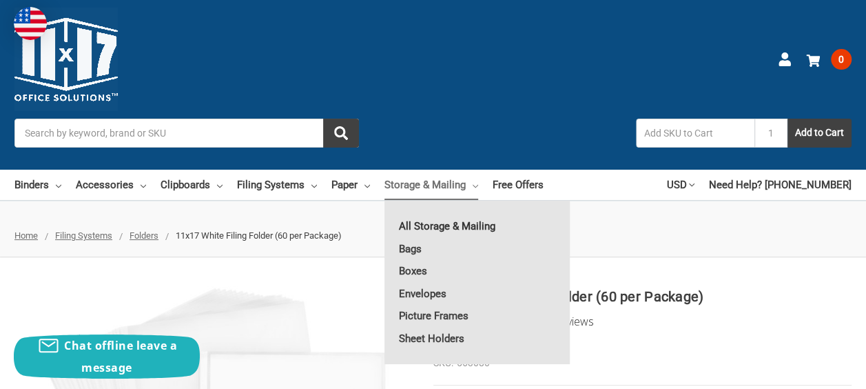
click at [507, 215] on link "All Storage & Mailing" at bounding box center [476, 226] width 185 height 22
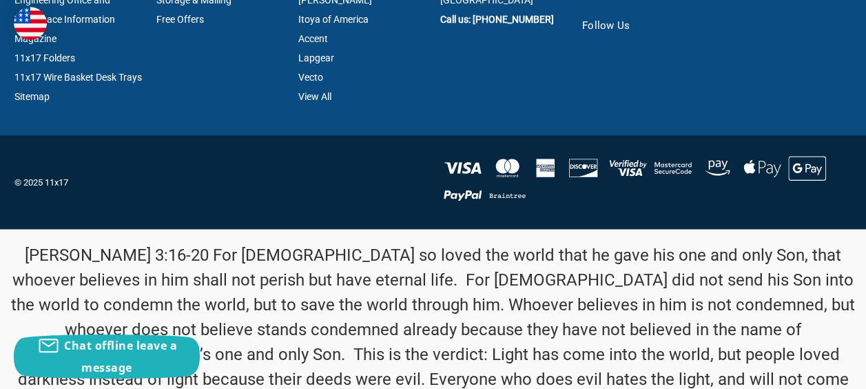
scroll to position [3221, 0]
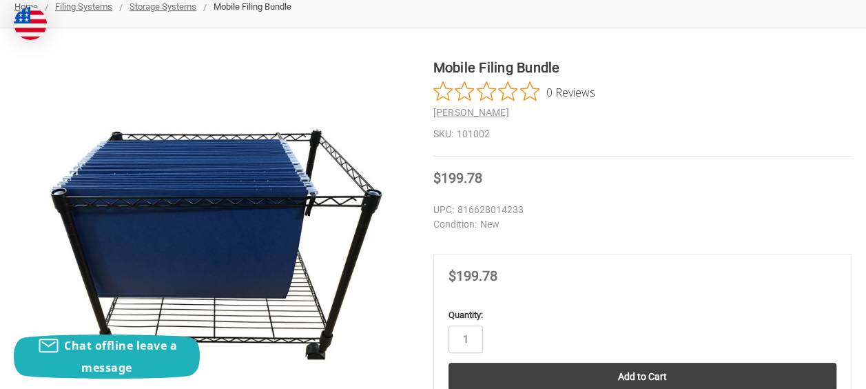
scroll to position [224, 0]
